Goal: Connect with others: Connect with others

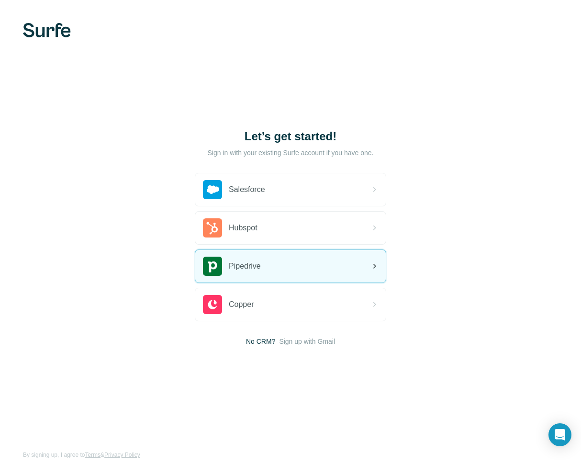
click at [270, 265] on div "Pipedrive" at bounding box center [290, 266] width 191 height 33
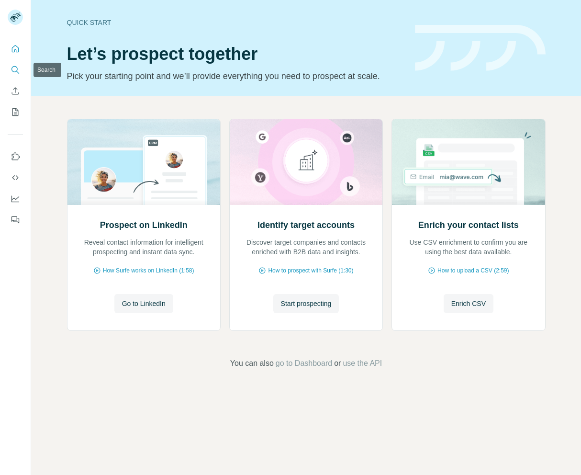
click at [16, 69] on icon "Search" at bounding box center [16, 70] width 10 height 10
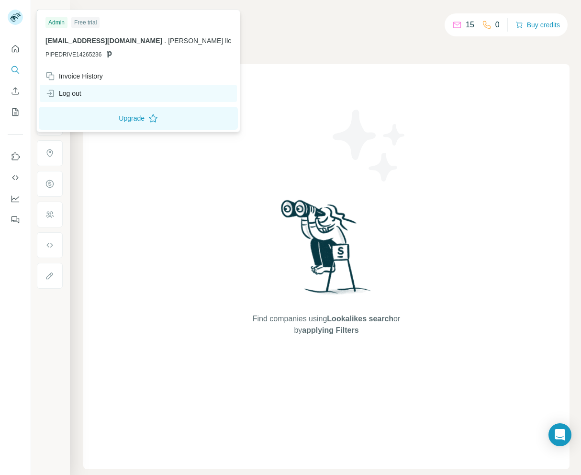
click at [81, 94] on div "Log out" at bounding box center [63, 94] width 36 height 10
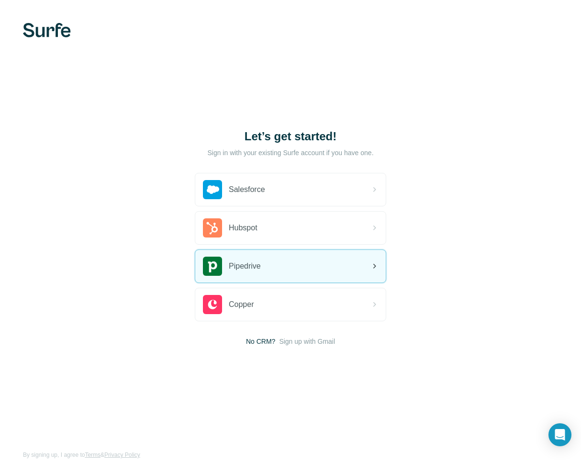
click at [276, 261] on div "Pipedrive" at bounding box center [290, 266] width 191 height 33
click at [281, 247] on div "Salesforce Hubspot Pipedrive Copper" at bounding box center [291, 247] width 192 height 148
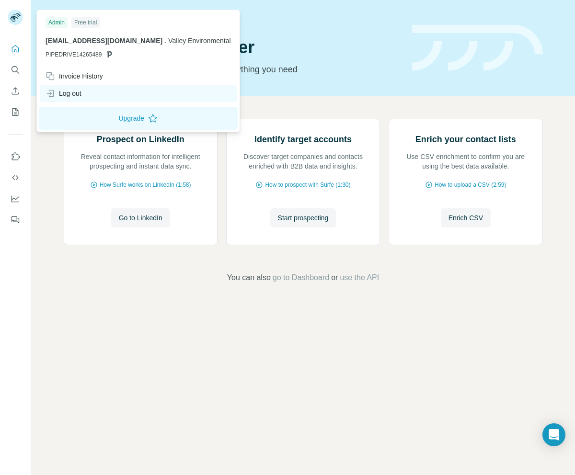
click at [66, 88] on div "Log out" at bounding box center [138, 93] width 197 height 17
click at [71, 86] on div "Log out" at bounding box center [138, 93] width 197 height 17
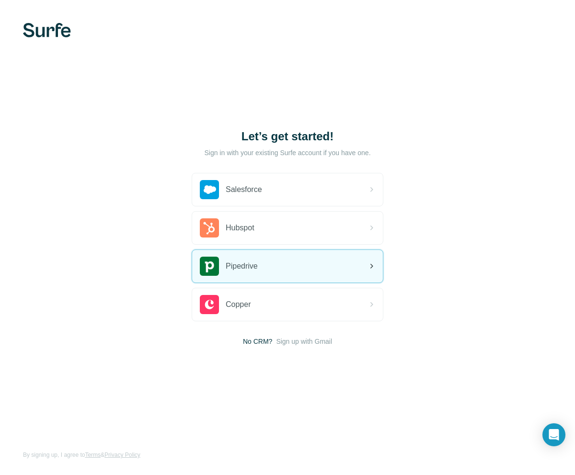
click at [258, 260] on span "Pipedrive" at bounding box center [242, 265] width 32 height 11
